Goal: Check status: Check status

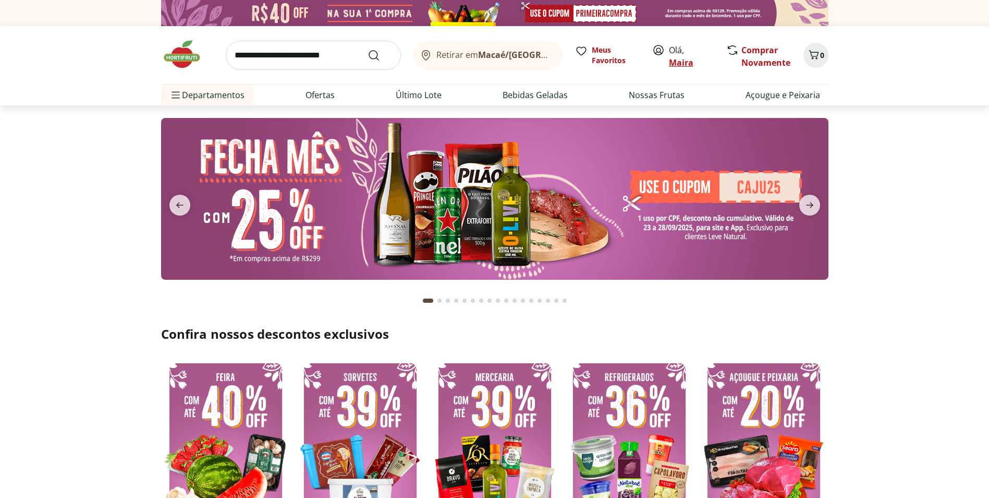
click at [682, 63] on link "Maira" at bounding box center [681, 62] width 25 height 11
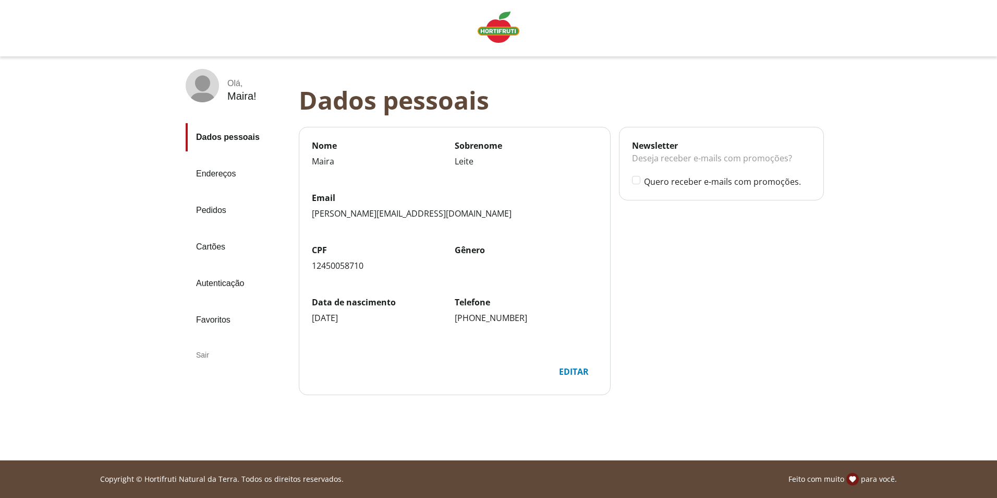
click at [218, 212] on link "Pedidos" at bounding box center [238, 210] width 105 height 28
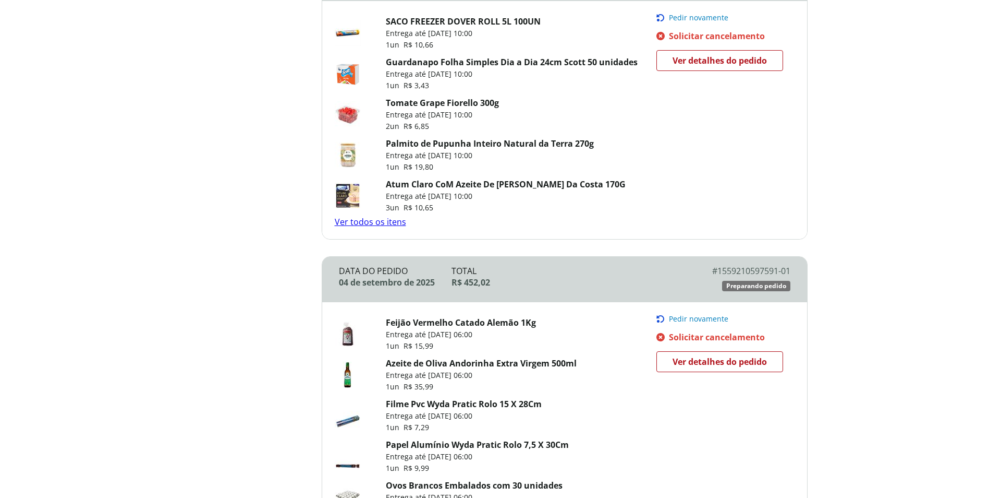
scroll to position [365, 0]
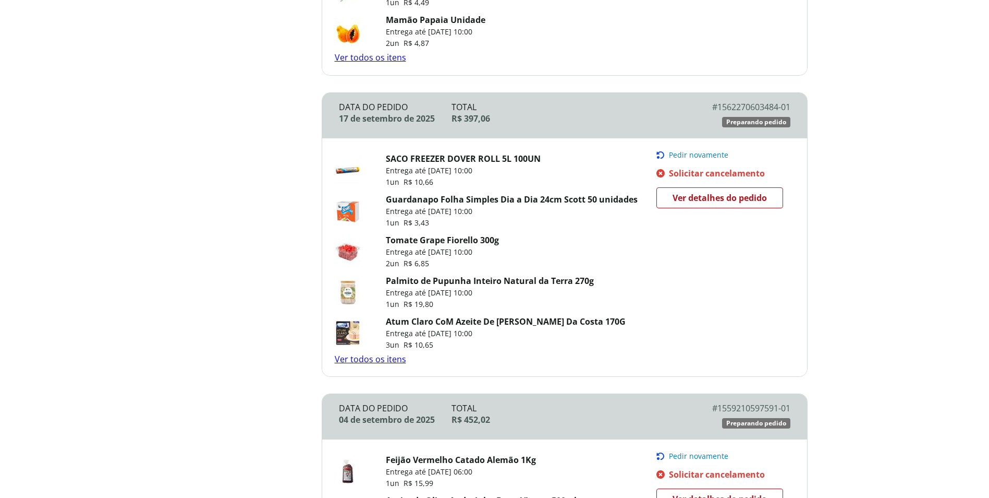
click at [716, 203] on span "Ver detalhes do pedido" at bounding box center [720, 198] width 94 height 16
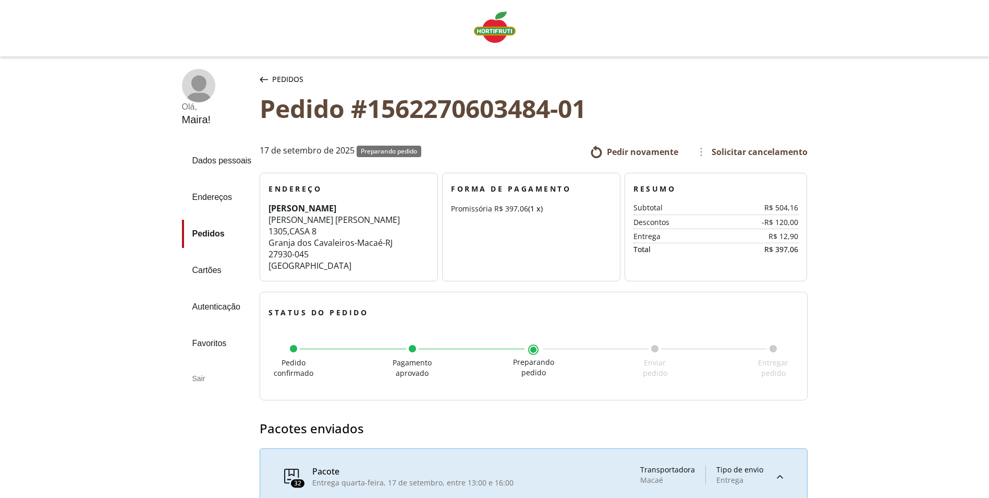
click at [203, 230] on link "Pedidos" at bounding box center [217, 234] width 70 height 28
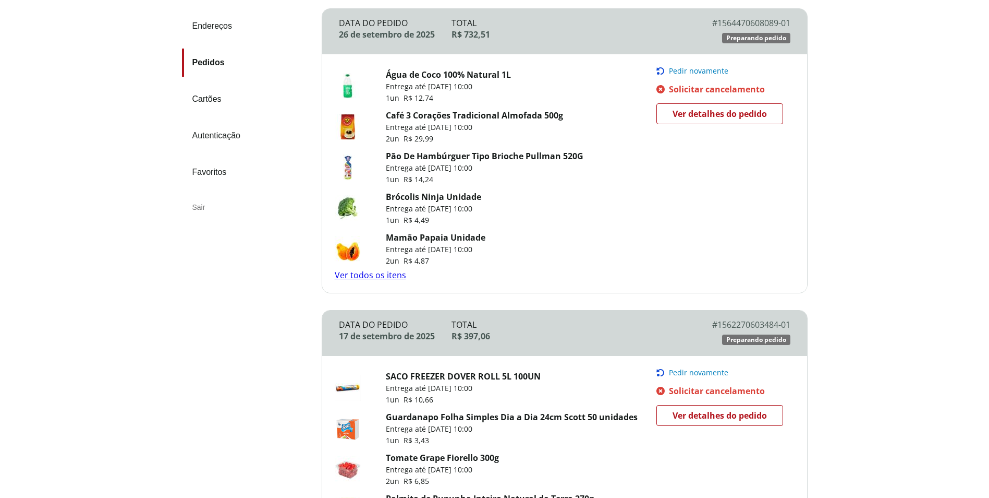
scroll to position [52, 0]
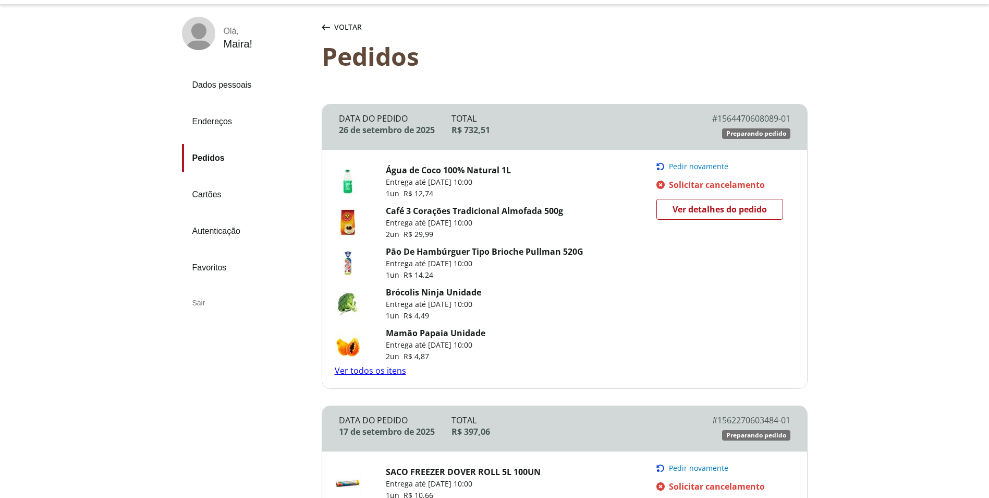
click at [685, 208] on span "Ver detalhes do pedido" at bounding box center [720, 209] width 94 height 16
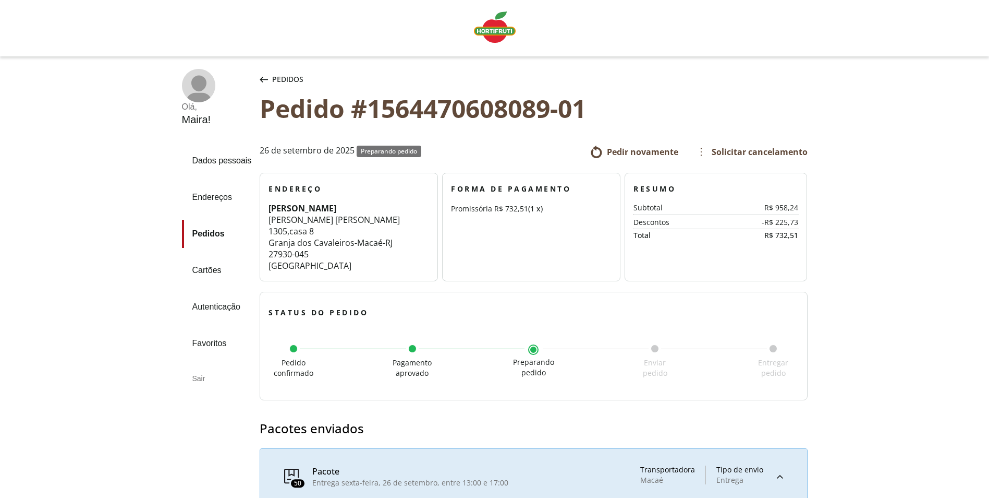
click at [499, 28] on img "Linha de sessão" at bounding box center [495, 26] width 42 height 31
